Goal: Task Accomplishment & Management: Use online tool/utility

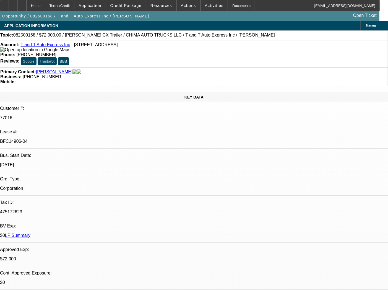
select select "0"
select select "2"
select select "0.1"
select select "4"
select select "0"
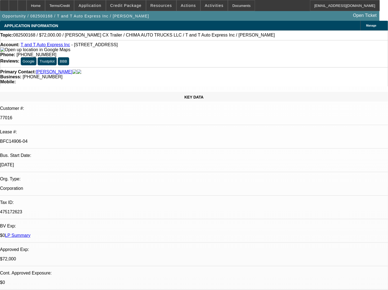
select select "2"
select select "0.1"
select select "4"
select select "0"
select select "2"
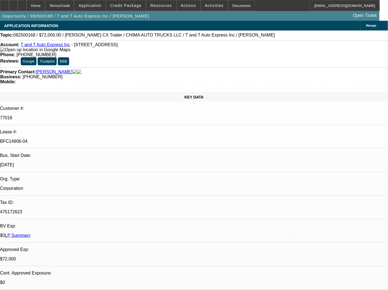
select select "0.1"
select select "4"
select select "0.15"
select select "2"
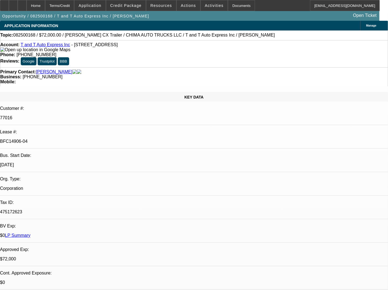
select select "0"
select select "6"
